Goal: Task Accomplishment & Management: Manage account settings

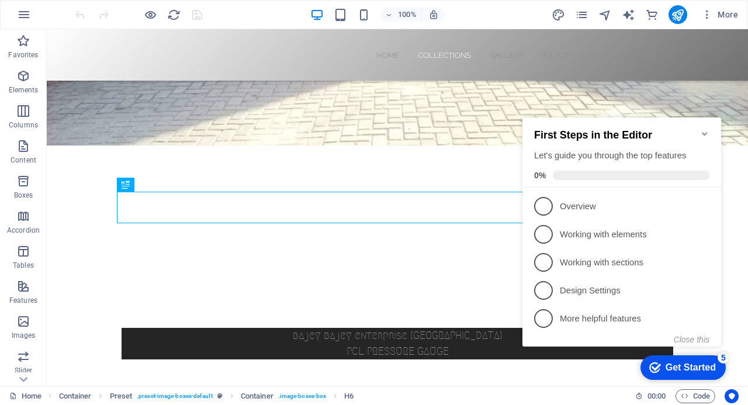
click at [707, 132] on icon "Minimize checklist" at bounding box center [704, 134] width 5 height 4
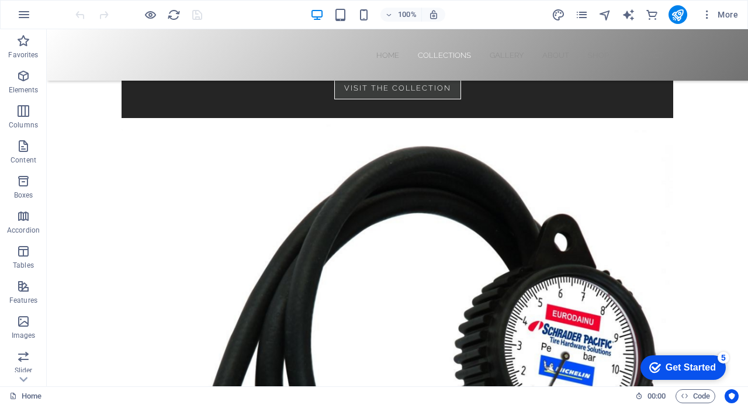
scroll to position [2520, 0]
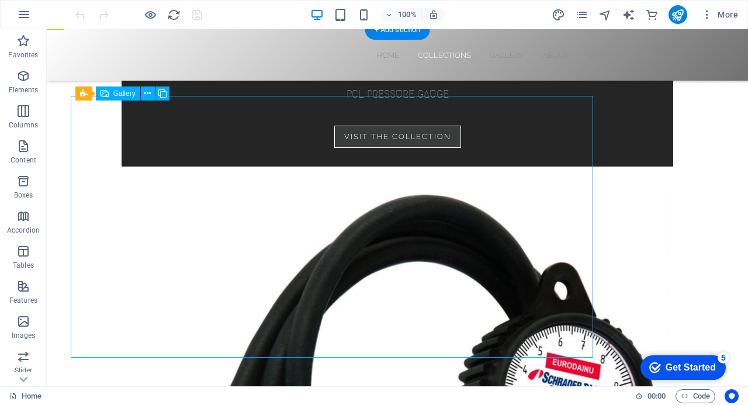
select select "4"
select select "px"
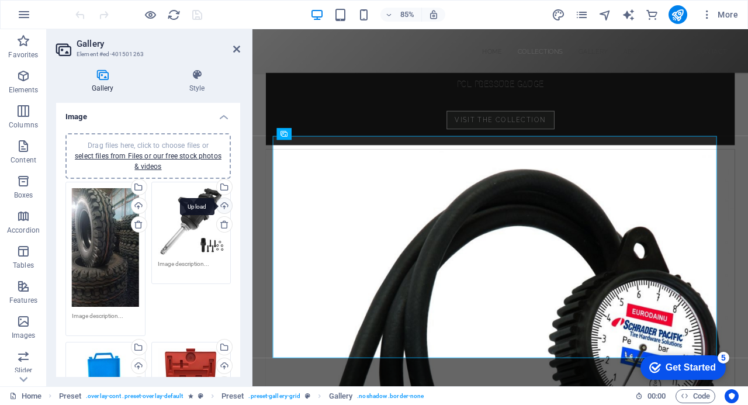
click at [223, 205] on div "Upload" at bounding box center [224, 207] width 18 height 18
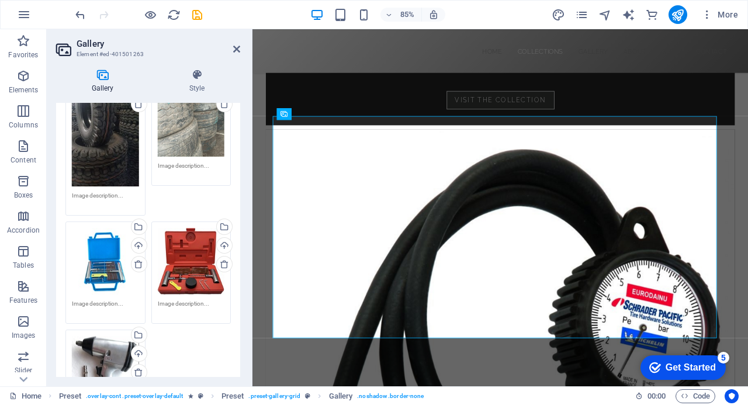
scroll to position [126, 0]
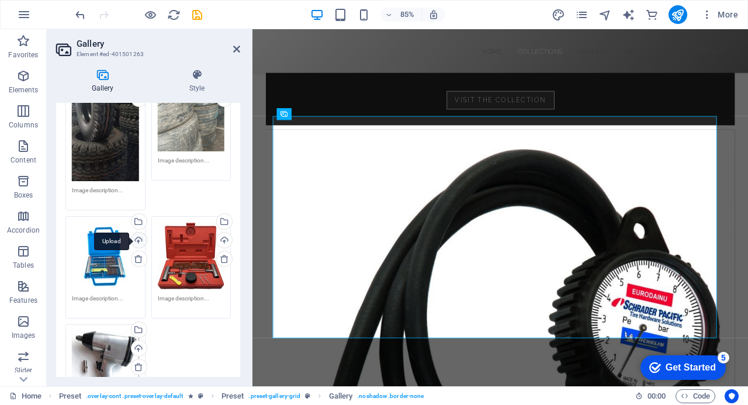
click at [136, 240] on div "Upload" at bounding box center [138, 242] width 18 height 18
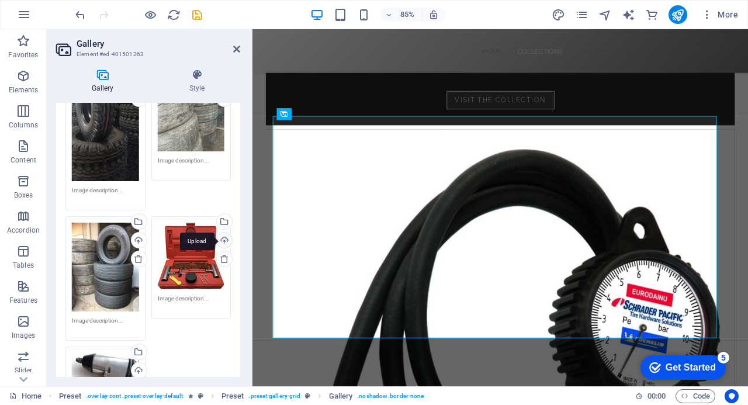
click at [220, 240] on div "Upload" at bounding box center [224, 242] width 18 height 18
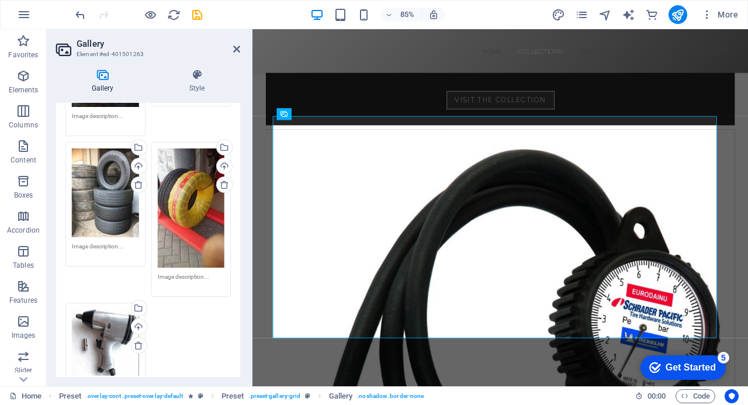
scroll to position [211, 0]
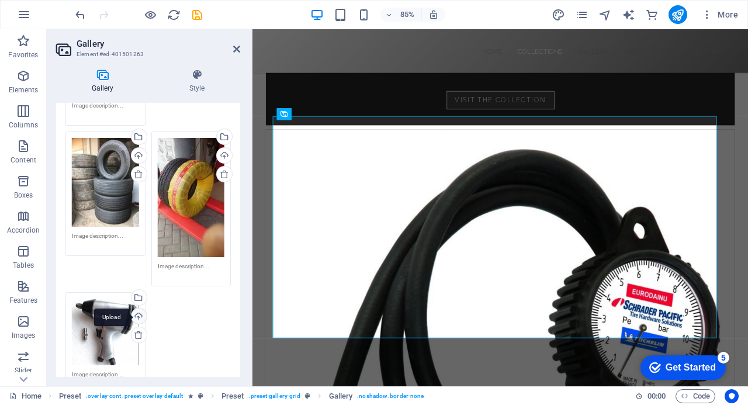
click at [137, 312] on div "Upload" at bounding box center [138, 318] width 18 height 18
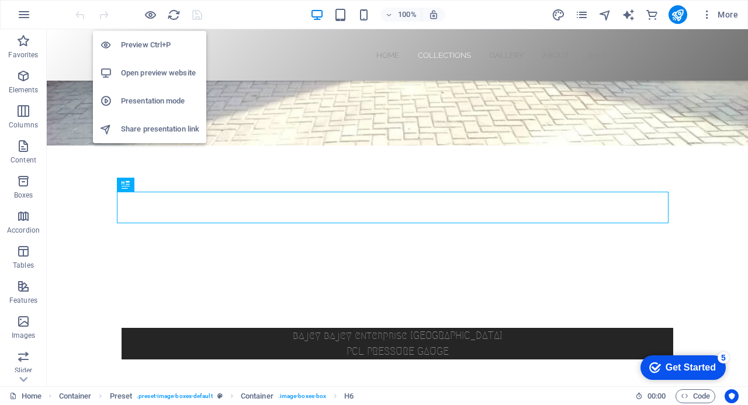
click at [143, 46] on h6 "Preview Ctrl+P" at bounding box center [160, 45] width 78 height 14
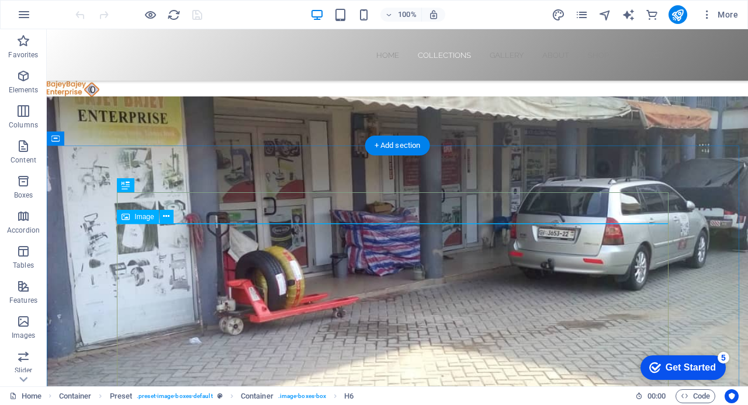
scroll to position [283, 0]
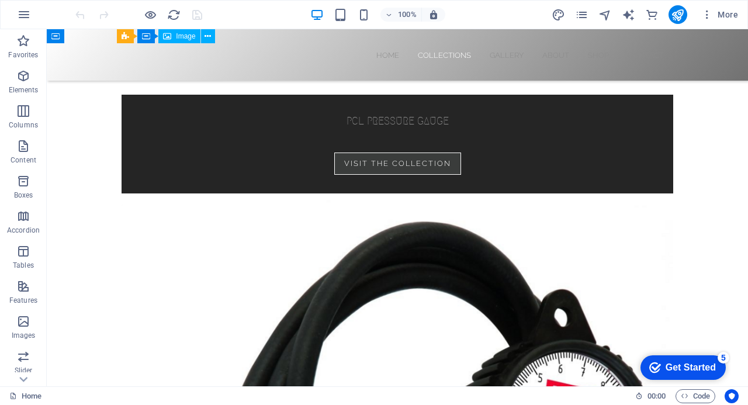
scroll to position [2448, 0]
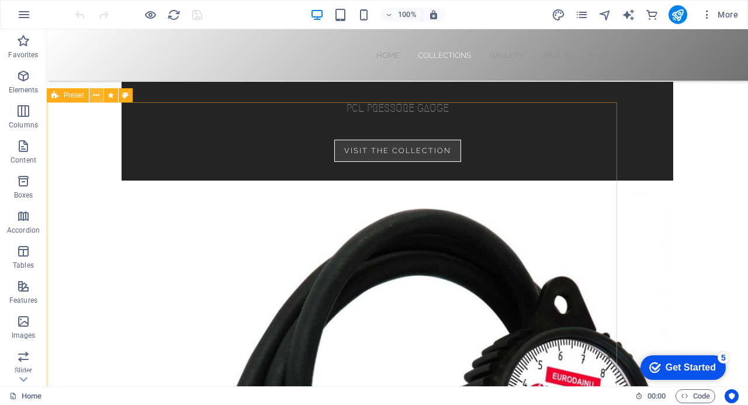
click at [96, 95] on icon at bounding box center [96, 95] width 6 height 12
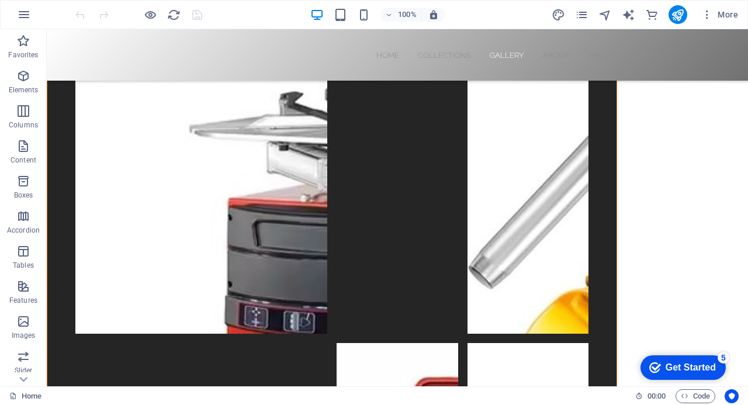
scroll to position [3795, 0]
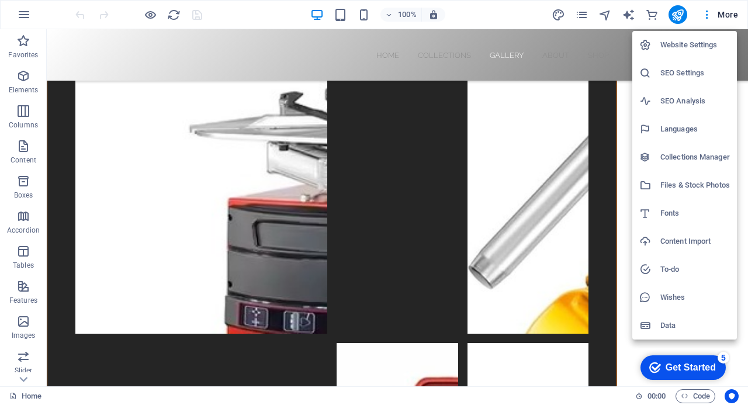
click at [665, 326] on h6 "Data" at bounding box center [696, 326] width 70 height 14
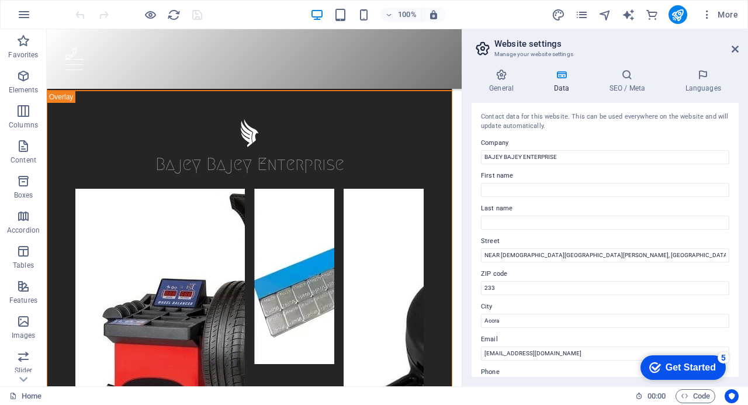
scroll to position [3076, 0]
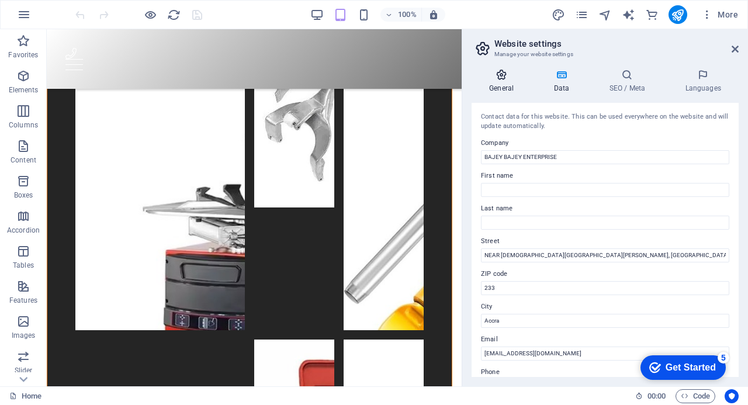
click at [500, 77] on icon at bounding box center [502, 75] width 60 height 12
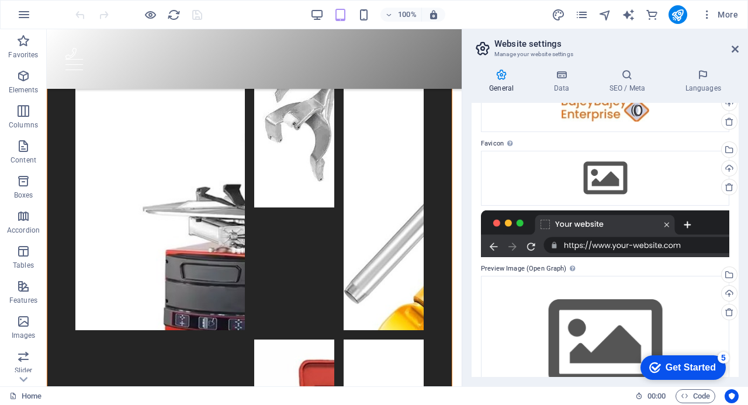
scroll to position [0, 0]
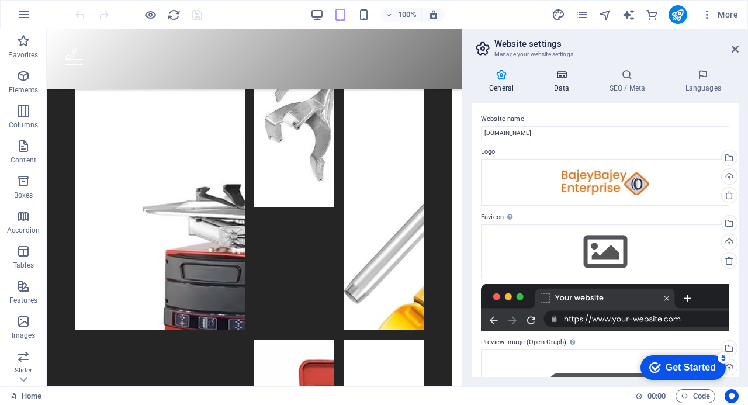
click at [564, 82] on h4 "Data" at bounding box center [564, 81] width 56 height 25
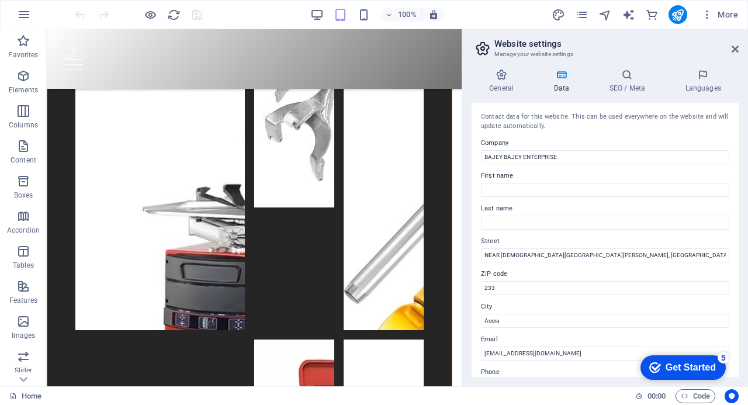
drag, startPoint x: 736, startPoint y: 181, endPoint x: 747, endPoint y: 246, distance: 66.3
click at [747, 247] on div "General Data SEO / Meta Languages Website name bajeybajey.com Logo Drag files h…" at bounding box center [606, 223] width 286 height 327
click at [631, 78] on icon at bounding box center [627, 75] width 71 height 12
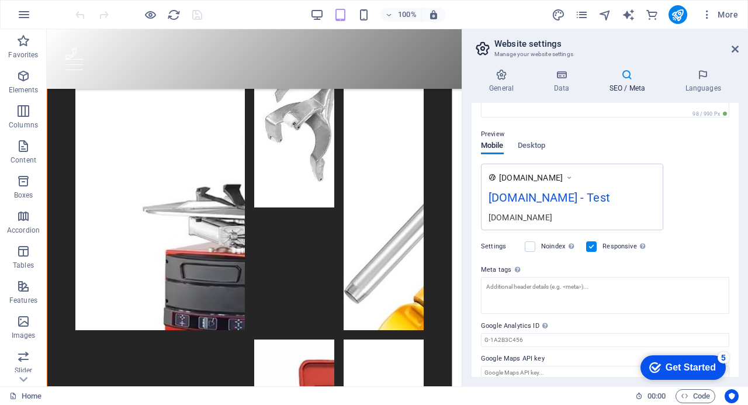
scroll to position [154, 0]
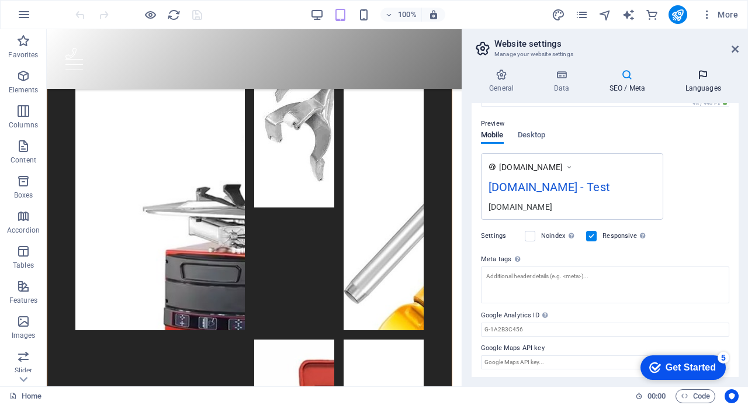
click at [703, 76] on icon at bounding box center [703, 75] width 71 height 12
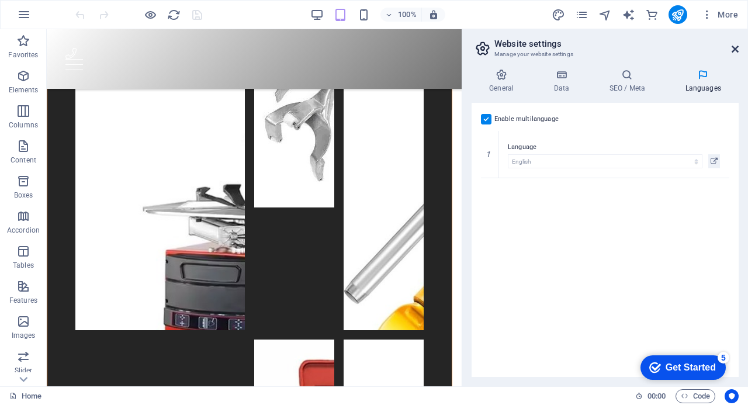
click at [738, 46] on icon at bounding box center [735, 48] width 7 height 9
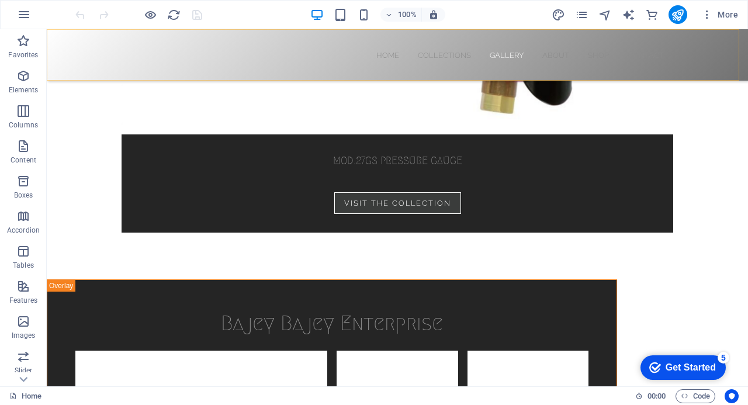
scroll to position [3795, 0]
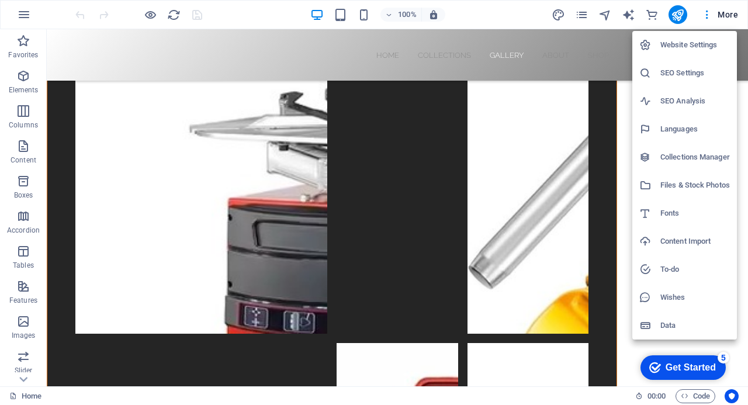
click at [686, 182] on h6 "Files & Stock Photos" at bounding box center [696, 185] width 70 height 14
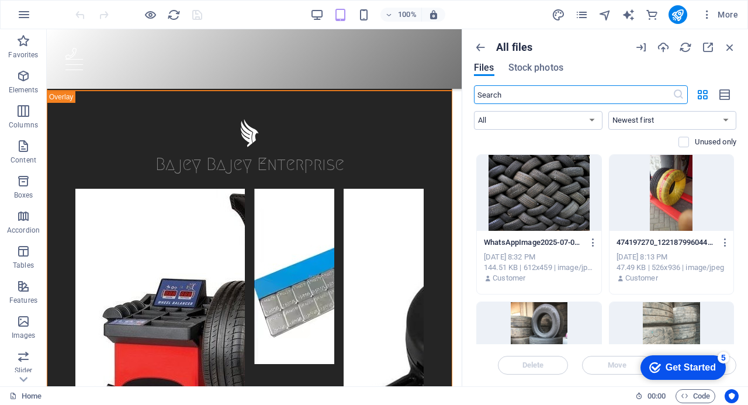
scroll to position [3076, 0]
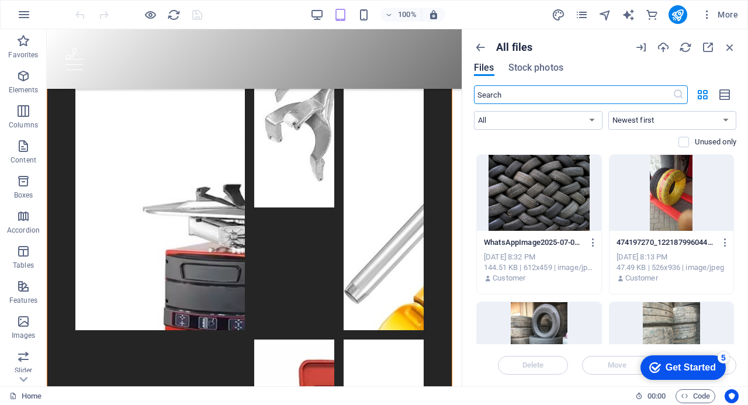
click at [671, 78] on div "All files Files Stock photos" at bounding box center [605, 63] width 263 height 44
click at [531, 67] on span "Stock photos" at bounding box center [536, 68] width 55 height 14
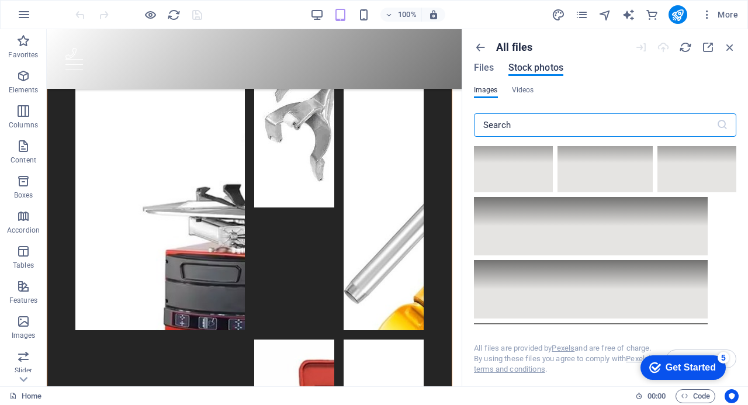
scroll to position [8437, 0]
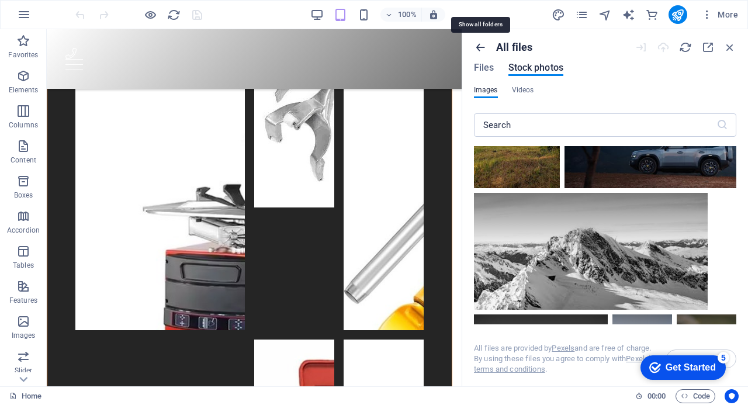
click at [479, 47] on icon "button" at bounding box center [480, 47] width 13 height 13
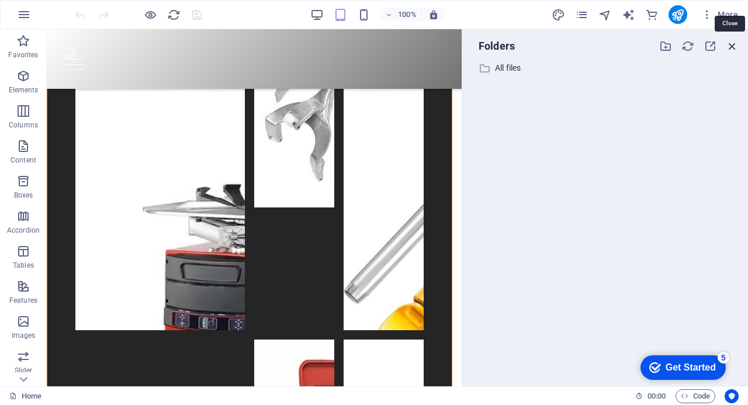
click at [730, 46] on icon "button" at bounding box center [732, 46] width 13 height 13
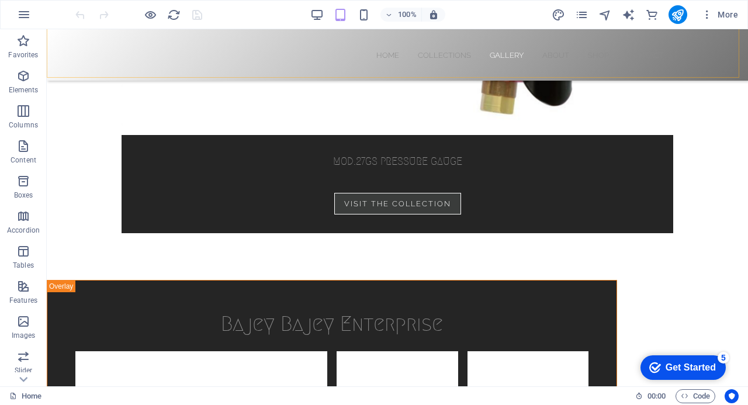
scroll to position [3795, 0]
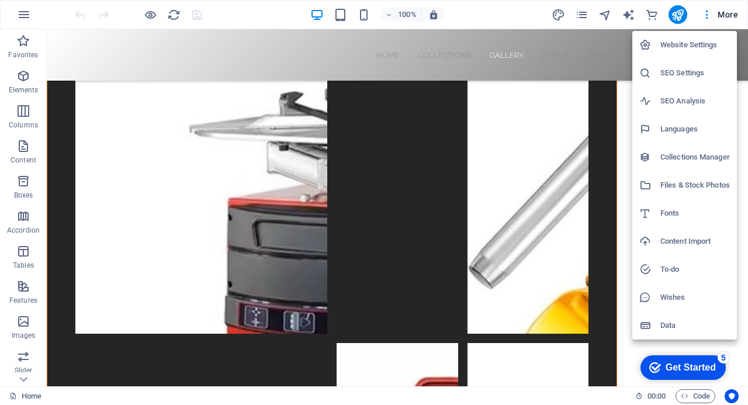
click at [676, 70] on h6 "SEO Settings" at bounding box center [696, 73] width 70 height 14
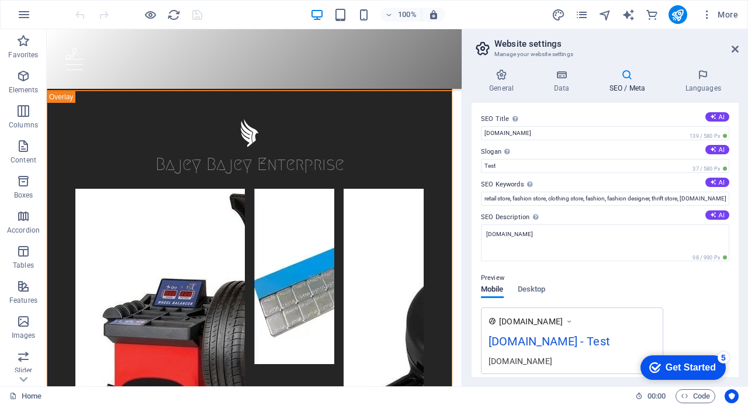
scroll to position [3076, 0]
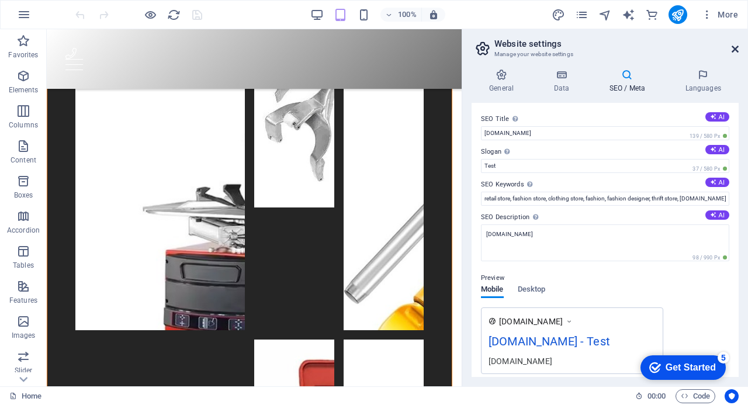
click at [737, 50] on icon at bounding box center [735, 48] width 7 height 9
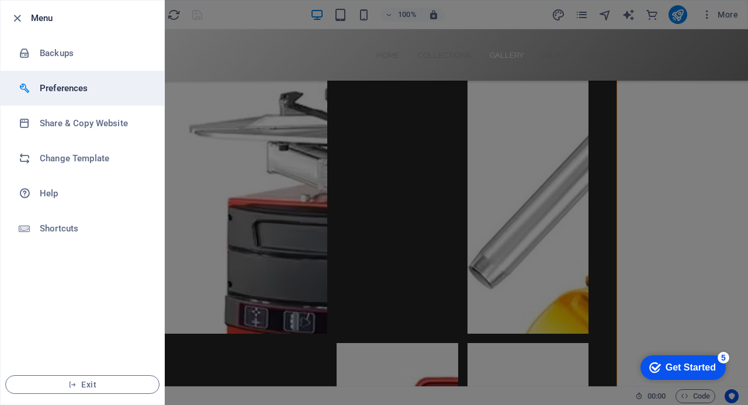
click at [67, 86] on h6 "Preferences" at bounding box center [94, 88] width 108 height 14
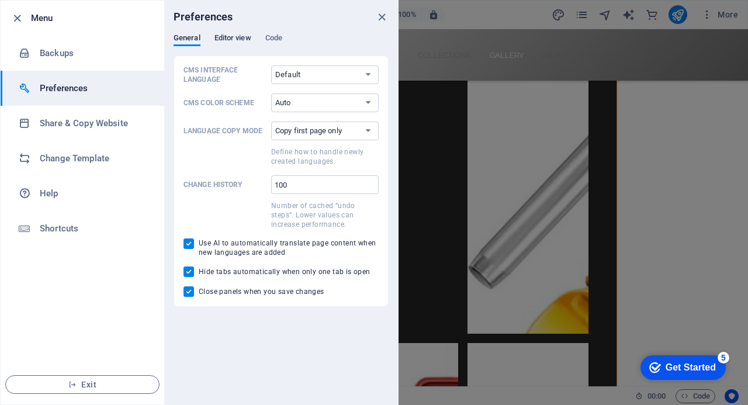
click at [241, 38] on span "Editor view" at bounding box center [233, 39] width 37 height 16
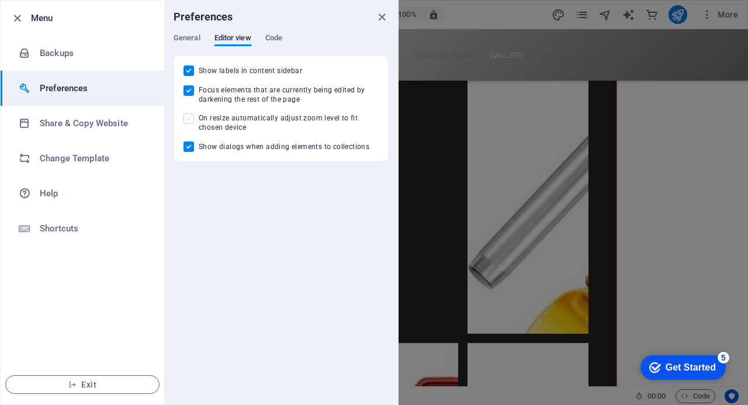
click at [187, 119] on span at bounding box center [189, 118] width 11 height 11
click at [187, 119] on input "On resize automatically adjust zoom level to fit chosen device" at bounding box center [191, 118] width 15 height 11
checkbox input "true"
click at [272, 36] on span "Code" at bounding box center [273, 39] width 17 height 16
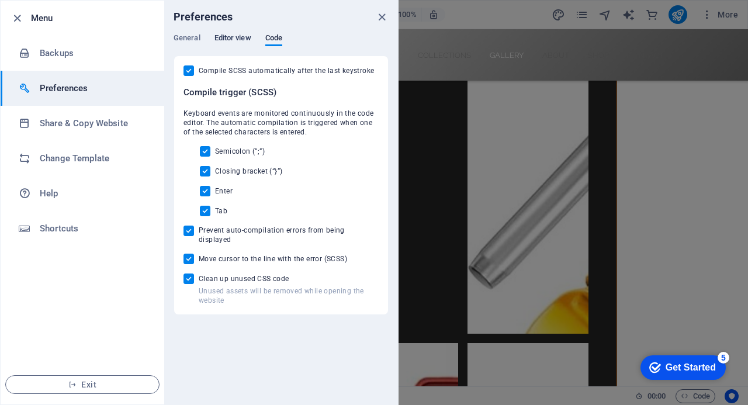
click at [229, 39] on span "Editor view" at bounding box center [233, 39] width 37 height 16
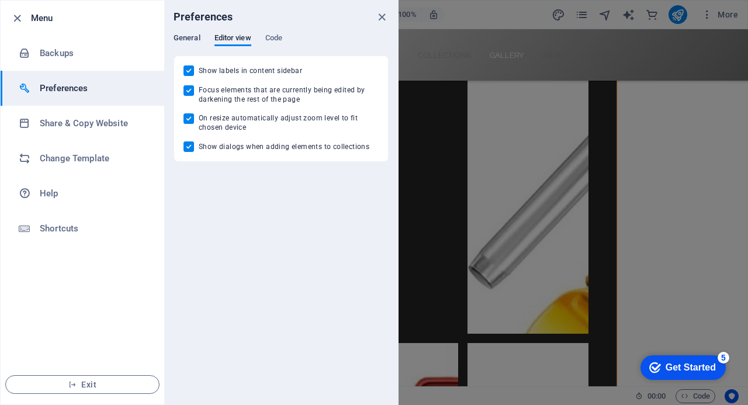
click at [191, 39] on span "General" at bounding box center [187, 39] width 27 height 16
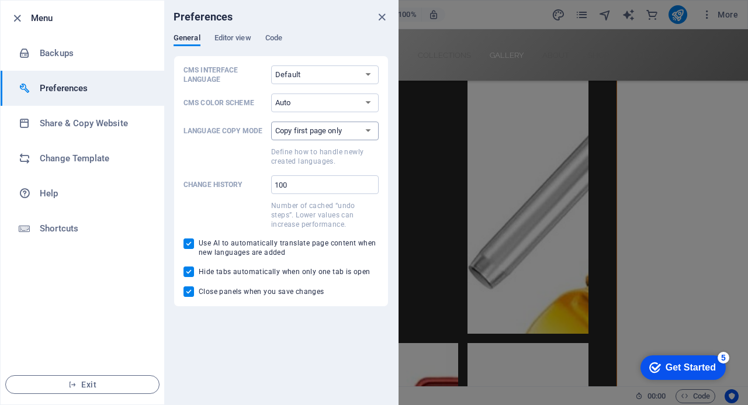
click at [368, 133] on select "Copy first page only Copy all pages" at bounding box center [325, 131] width 108 height 19
select select "all"
click at [271, 122] on select "Copy first page only Copy all pages" at bounding box center [325, 131] width 108 height 19
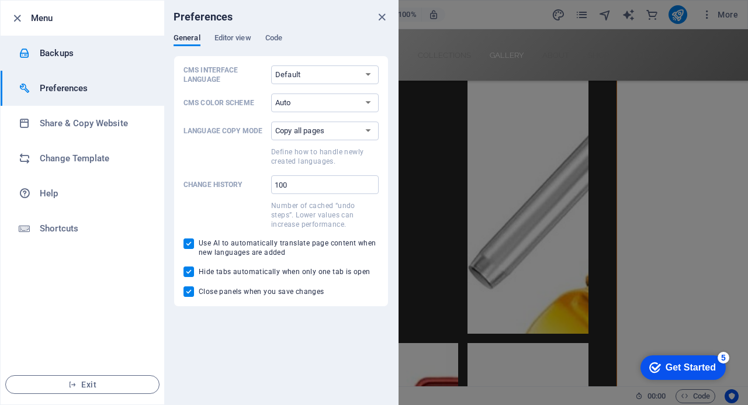
click at [80, 49] on h6 "Backups" at bounding box center [94, 53] width 108 height 14
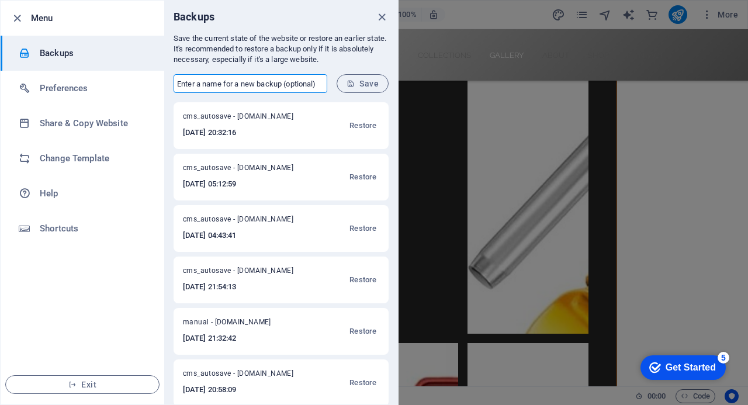
click at [315, 88] on input "text" at bounding box center [251, 83] width 154 height 19
type input "BAJEY enterprise"
click at [352, 80] on icon "submit" at bounding box center [351, 84] width 8 height 8
click at [381, 15] on icon "close" at bounding box center [381, 17] width 13 height 13
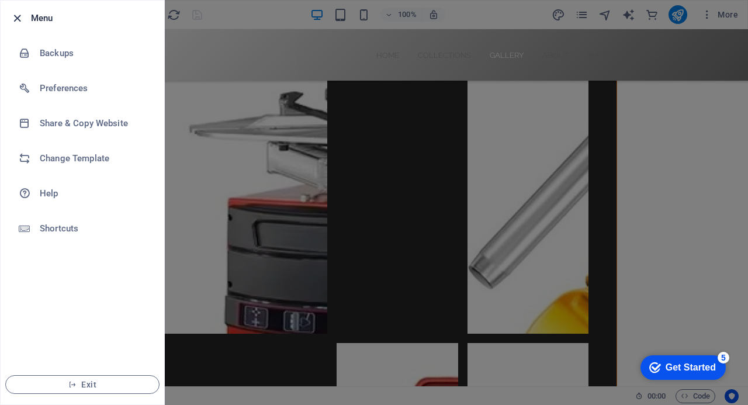
click at [19, 13] on icon "button" at bounding box center [17, 18] width 13 height 13
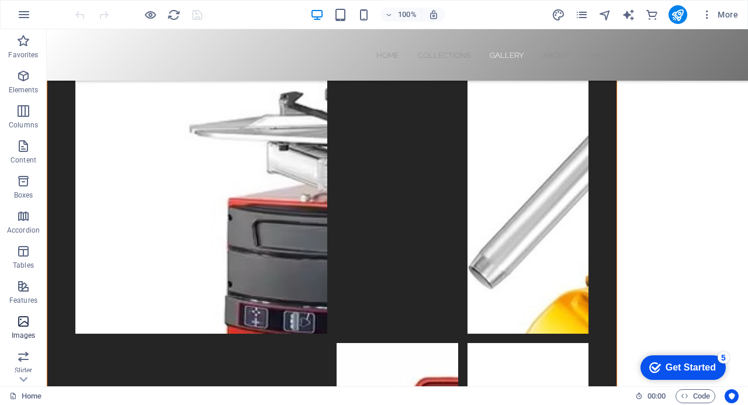
click at [25, 318] on icon "button" at bounding box center [23, 322] width 14 height 14
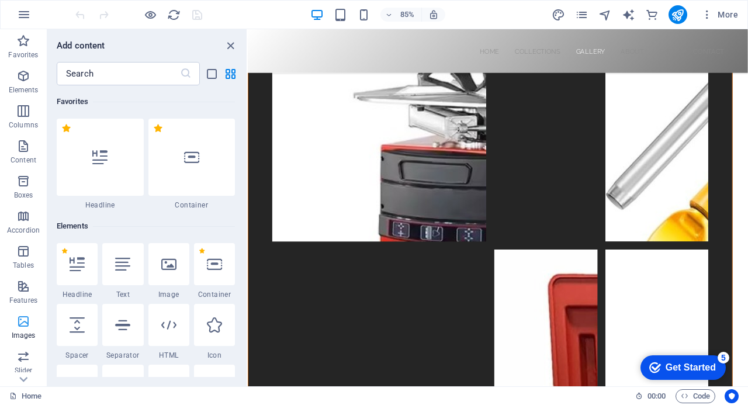
click at [25, 318] on icon "button" at bounding box center [23, 322] width 14 height 14
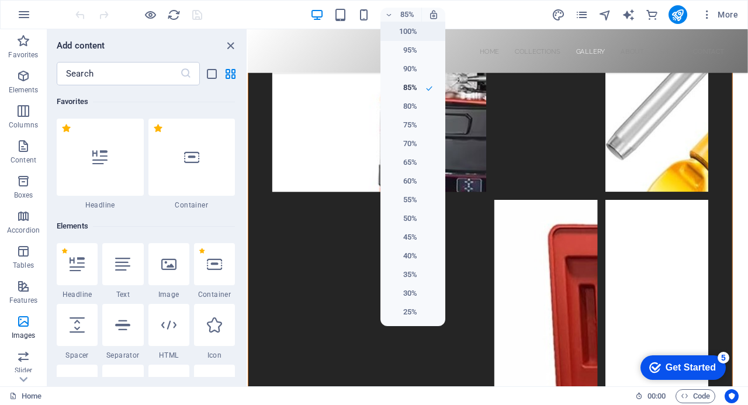
click at [398, 35] on h6 "100%" at bounding box center [403, 32] width 30 height 14
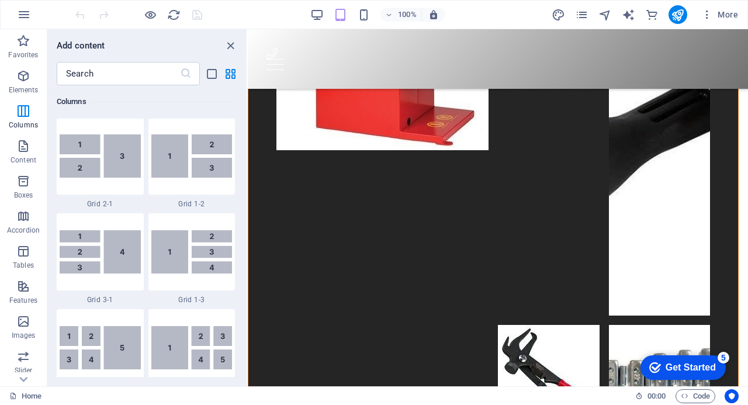
scroll to position [4632, 0]
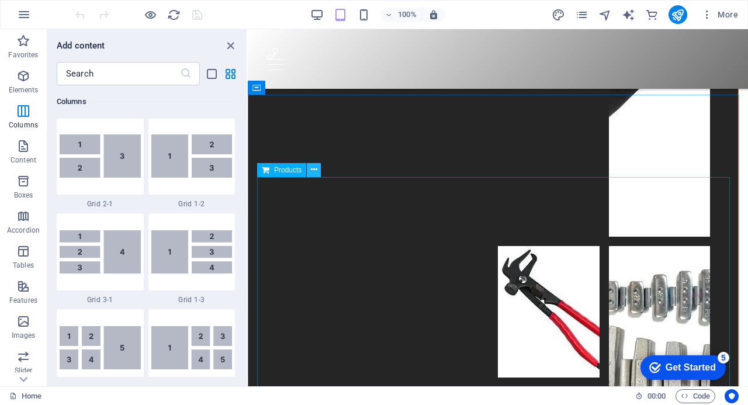
click at [314, 170] on icon at bounding box center [314, 170] width 6 height 12
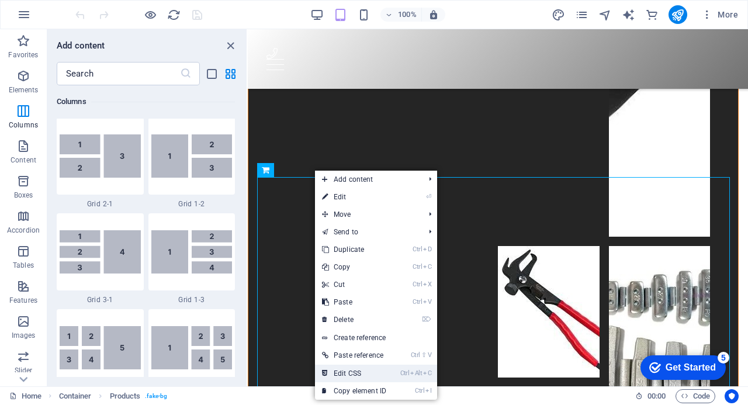
click at [351, 374] on link "Ctrl Alt C Edit CSS" at bounding box center [354, 374] width 78 height 18
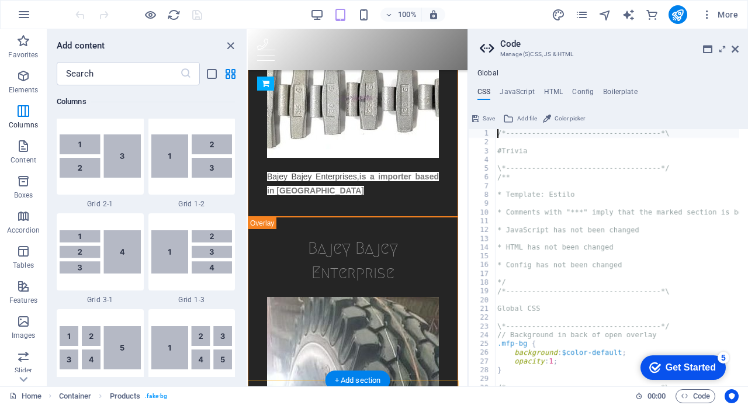
scroll to position [10872, 0]
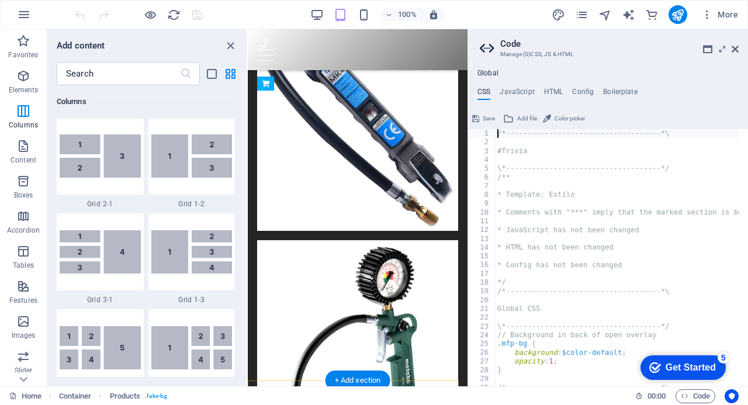
type textarea "background: url("/images/0/7563129/Commerce_Template_Image.png");"
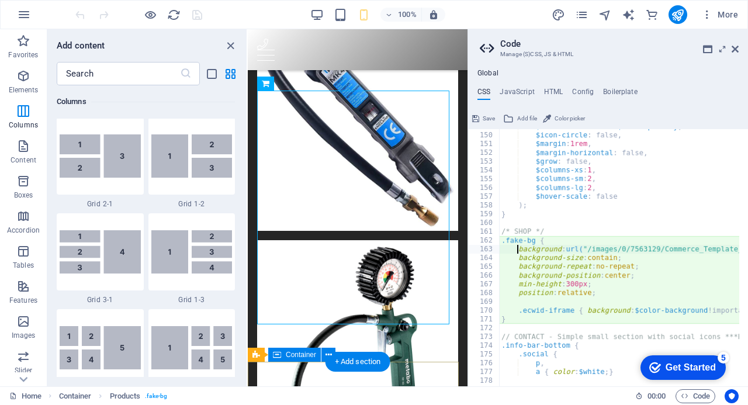
scroll to position [1305, 0]
click at [618, 88] on h4 "Boilerplate" at bounding box center [620, 94] width 34 height 13
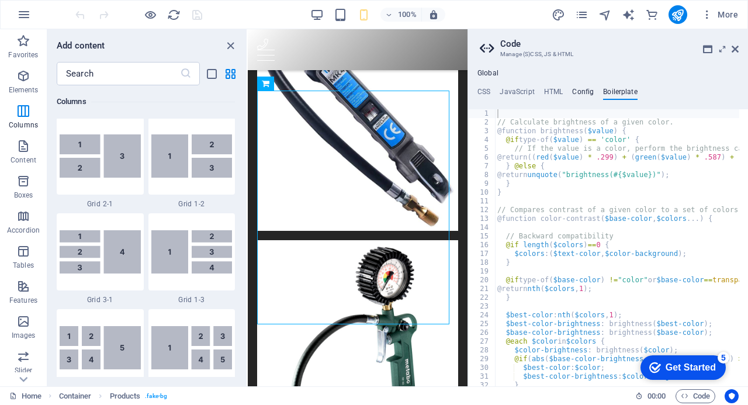
click at [584, 96] on h4 "Config" at bounding box center [583, 94] width 22 height 13
type textarea "$color-background: #fff;"
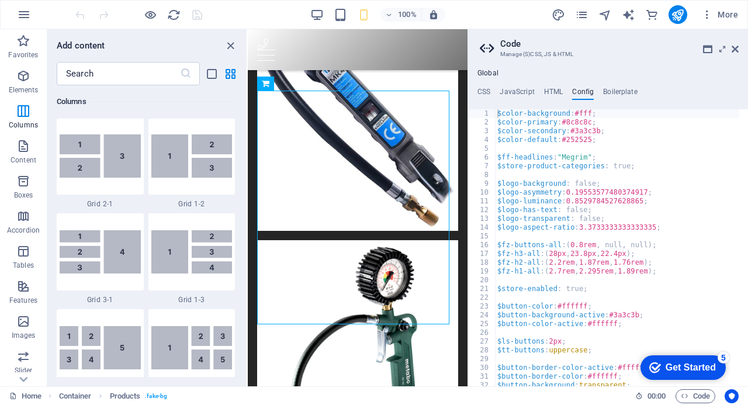
click at [582, 96] on h4 "Config" at bounding box center [583, 94] width 22 height 13
click at [581, 98] on h4 "Config" at bounding box center [583, 94] width 22 height 13
click at [226, 45] on icon "close panel" at bounding box center [230, 45] width 13 height 13
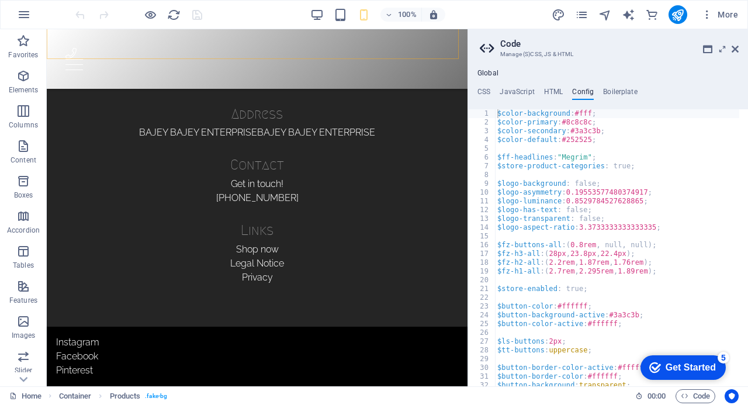
scroll to position [4448, 0]
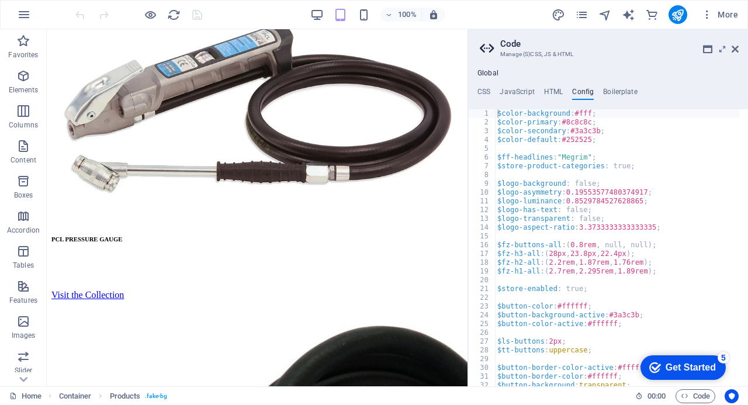
scroll to position [2221, 0]
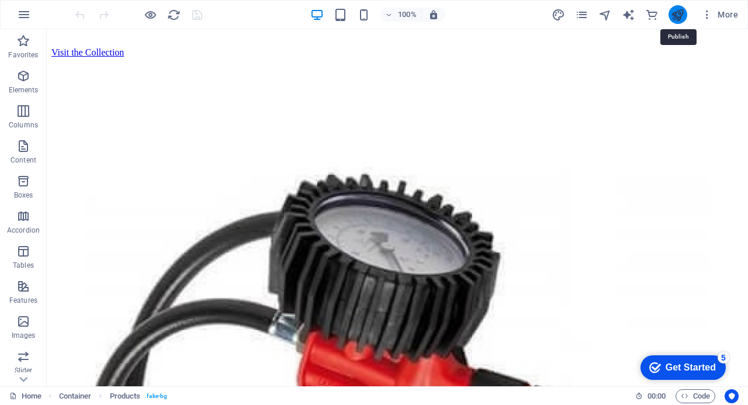
scroll to position [2224, 0]
